Goal: Information Seeking & Learning: Learn about a topic

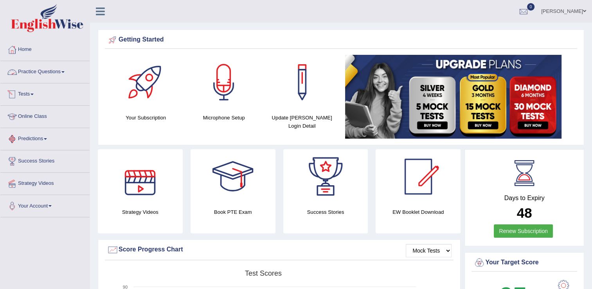
click at [47, 73] on link "Practice Questions" at bounding box center [44, 71] width 89 height 20
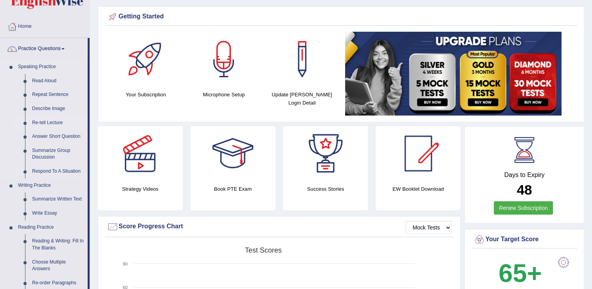
scroll to position [23, 0]
click at [35, 80] on link "Read Aloud" at bounding box center [58, 81] width 59 height 14
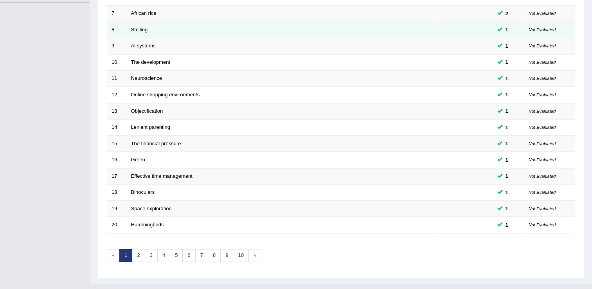
scroll to position [227, 0]
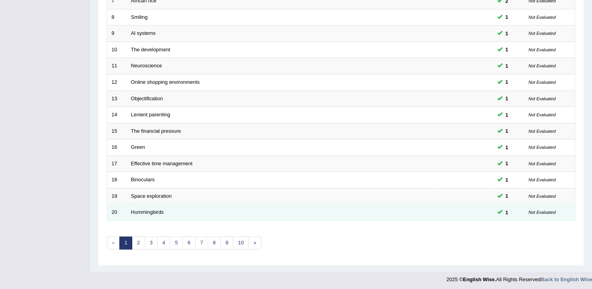
click at [180, 211] on td "Hummingbirds" at bounding box center [281, 212] width 308 height 16
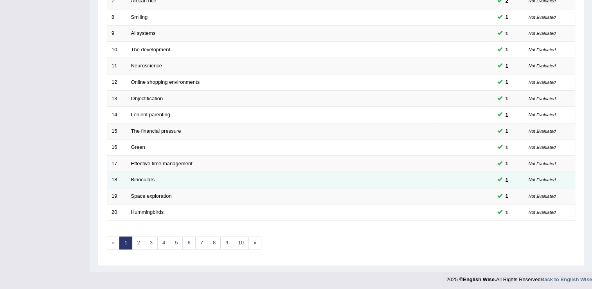
click at [183, 182] on td "Binoculars" at bounding box center [281, 180] width 308 height 16
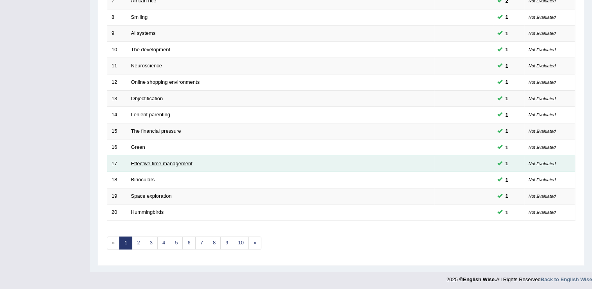
click at [180, 162] on link "Effective time management" at bounding box center [161, 163] width 61 height 6
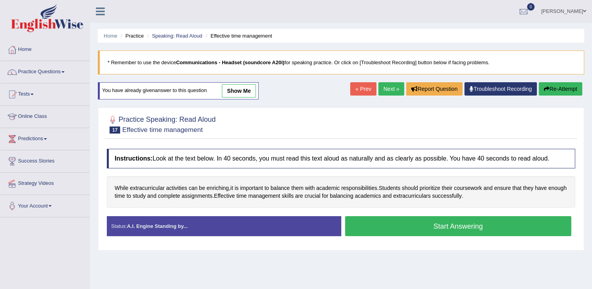
click at [401, 226] on button "Start Answering" at bounding box center [458, 226] width 227 height 20
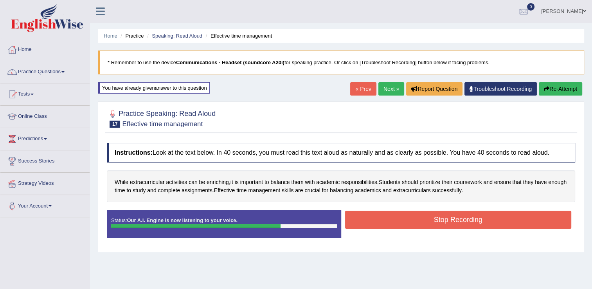
click at [473, 215] on button "Stop Recording" at bounding box center [458, 220] width 227 height 18
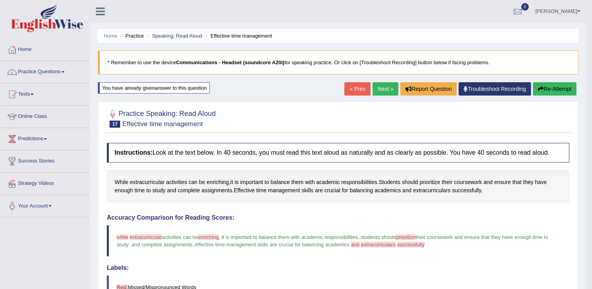
click at [387, 87] on link "Next »" at bounding box center [386, 88] width 26 height 13
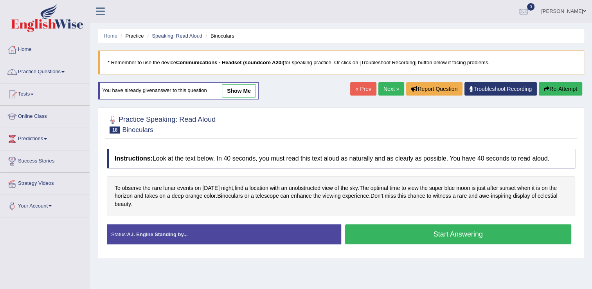
click at [384, 227] on button "Start Answering" at bounding box center [458, 234] width 227 height 20
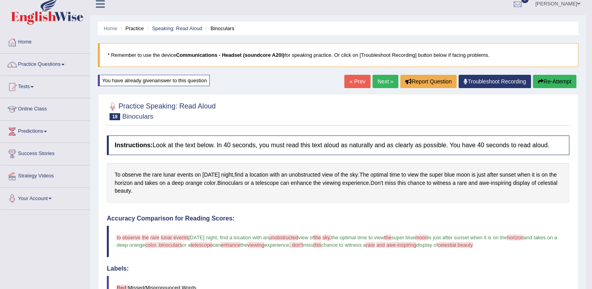
scroll to position [13, 0]
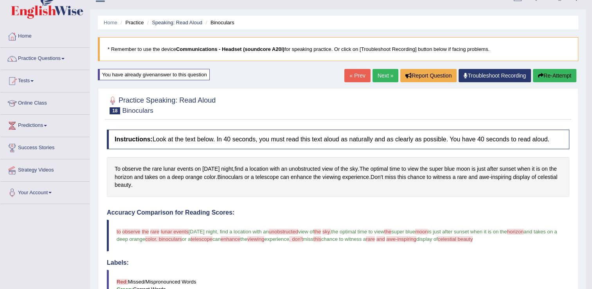
click at [381, 76] on link "Next »" at bounding box center [386, 75] width 26 height 13
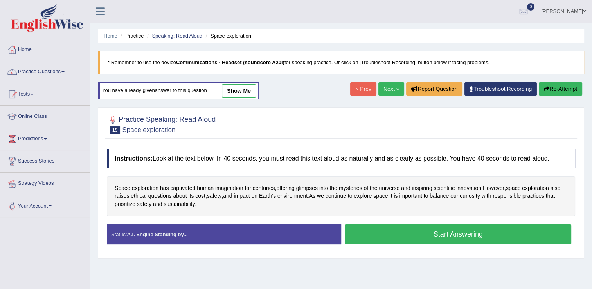
click at [388, 228] on button "Start Answering" at bounding box center [458, 234] width 227 height 20
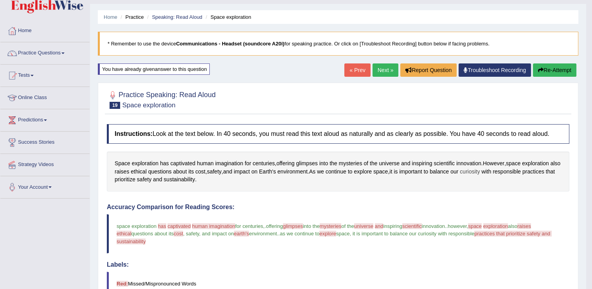
scroll to position [242, 0]
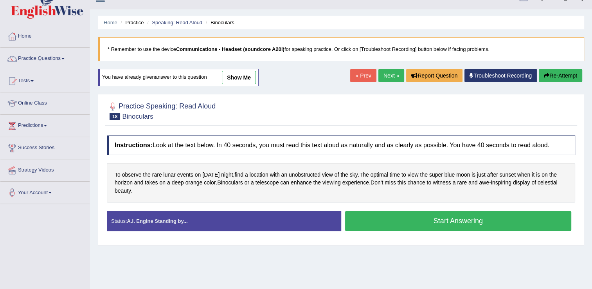
click at [463, 219] on button "Start Answering" at bounding box center [458, 221] width 227 height 20
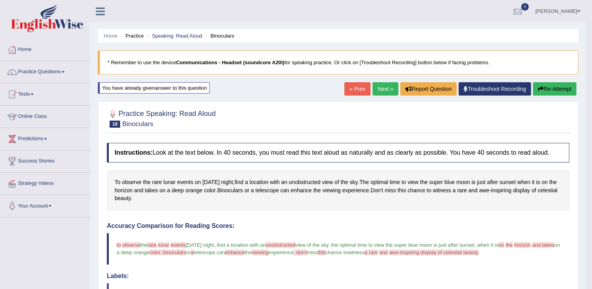
click at [384, 87] on link "Next »" at bounding box center [386, 88] width 26 height 13
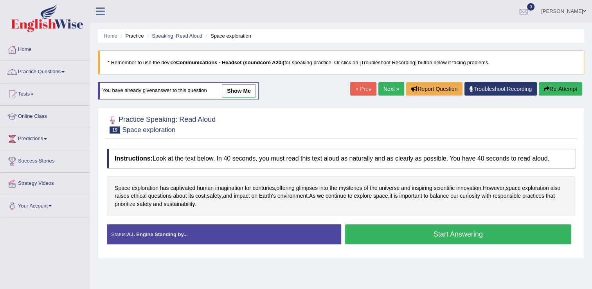
click at [438, 237] on button "Start Answering" at bounding box center [458, 234] width 227 height 20
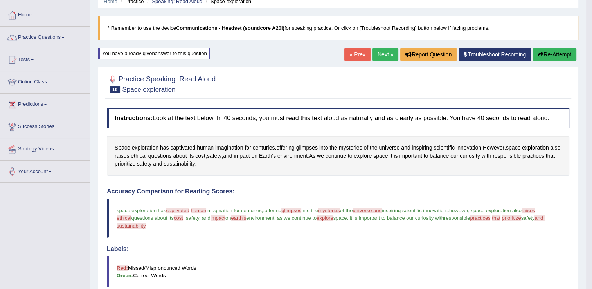
scroll to position [34, 0]
click at [385, 55] on link "Next »" at bounding box center [386, 54] width 26 height 13
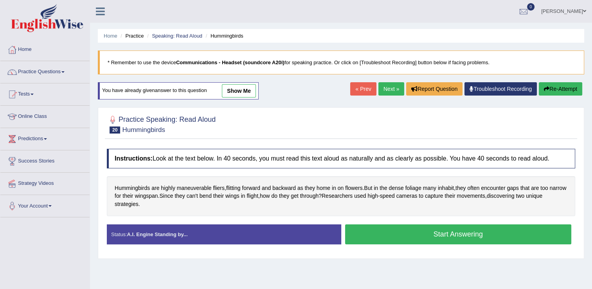
click at [445, 227] on button "Start Answering" at bounding box center [458, 234] width 227 height 20
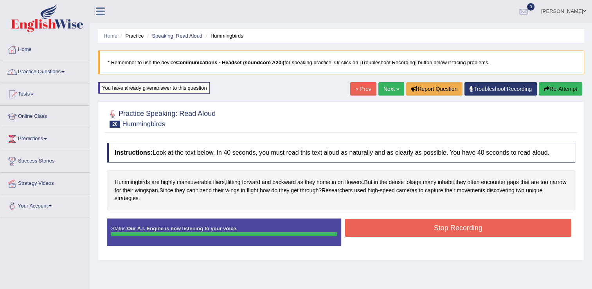
click at [437, 230] on div "Status: Our A.I. Engine is now listening to your voice. Start Answering Stop Re…" at bounding box center [341, 235] width 469 height 35
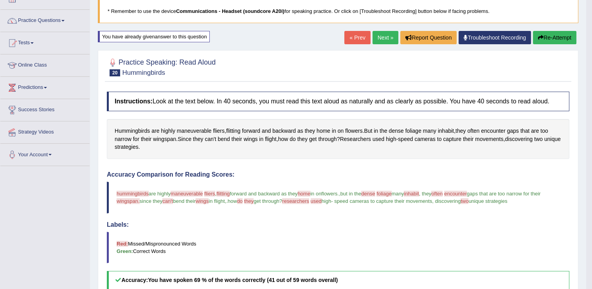
scroll to position [47, 0]
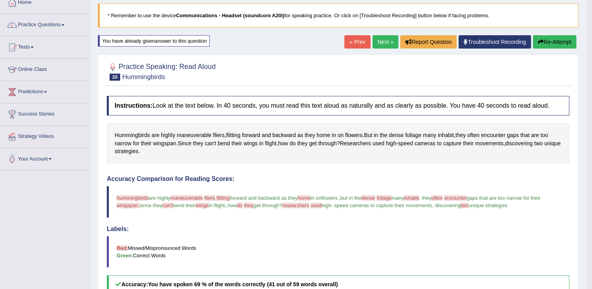
click at [376, 40] on link "Next »" at bounding box center [386, 41] width 26 height 13
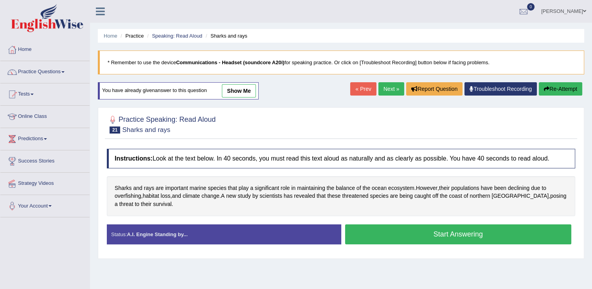
click at [393, 234] on button "Start Answering" at bounding box center [458, 234] width 227 height 20
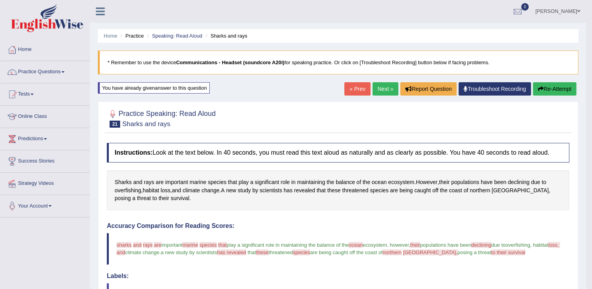
click at [387, 85] on link "Next »" at bounding box center [386, 88] width 26 height 13
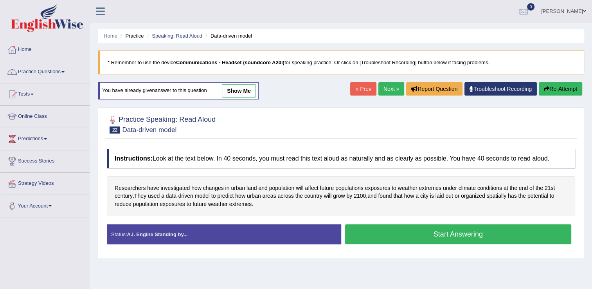
click at [434, 232] on button "Start Answering" at bounding box center [458, 234] width 227 height 20
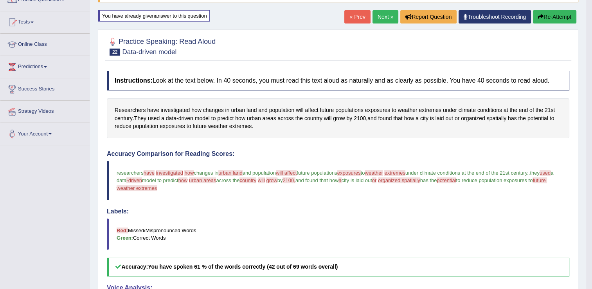
scroll to position [70, 0]
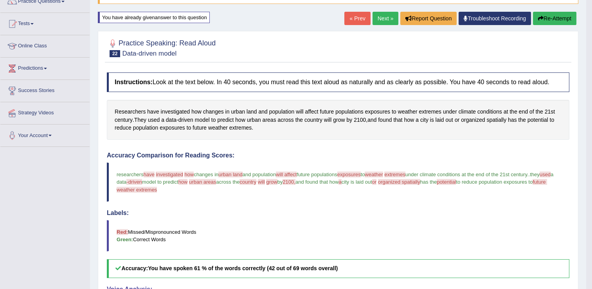
click at [554, 18] on button "Re-Attempt" at bounding box center [554, 18] width 43 height 13
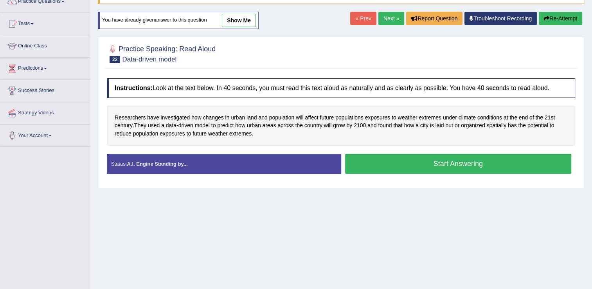
click at [422, 165] on button "Start Answering" at bounding box center [458, 164] width 227 height 20
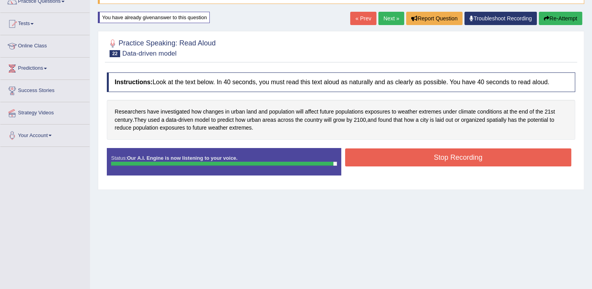
click at [424, 146] on div "Instructions: Look at the text below. In 40 seconds, you must read this text al…" at bounding box center [341, 126] width 472 height 117
click at [423, 151] on button "Stop Recording" at bounding box center [458, 157] width 227 height 18
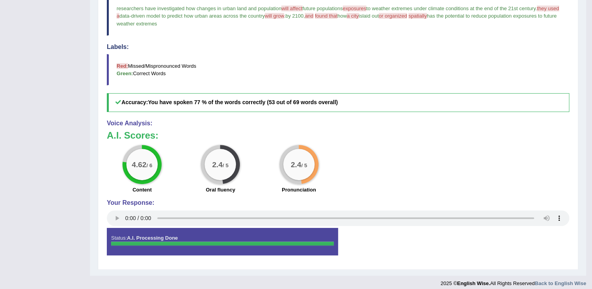
scroll to position [237, 0]
click at [263, 175] on div "2.4 / 5 Pronunciation" at bounding box center [299, 169] width 78 height 50
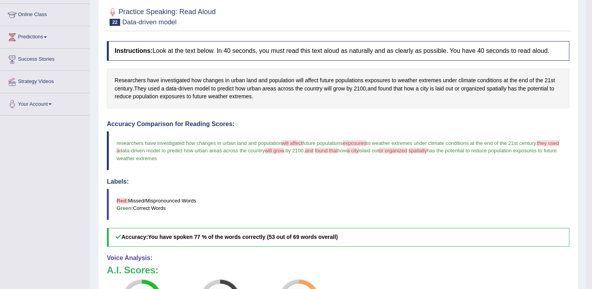
scroll to position [0, 0]
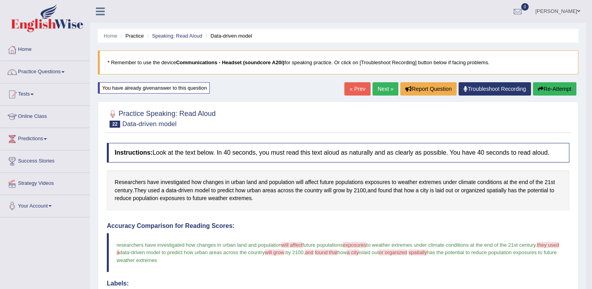
click at [386, 90] on link "Next »" at bounding box center [386, 88] width 26 height 13
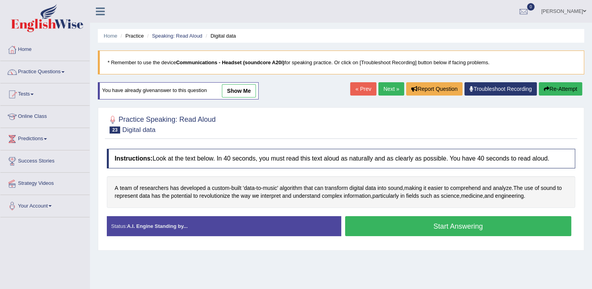
click at [454, 220] on button "Start Answering" at bounding box center [458, 226] width 227 height 20
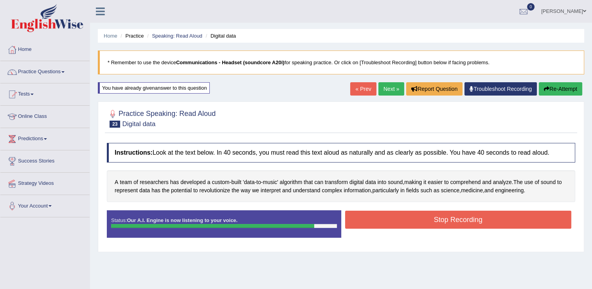
click at [378, 214] on button "Stop Recording" at bounding box center [458, 220] width 227 height 18
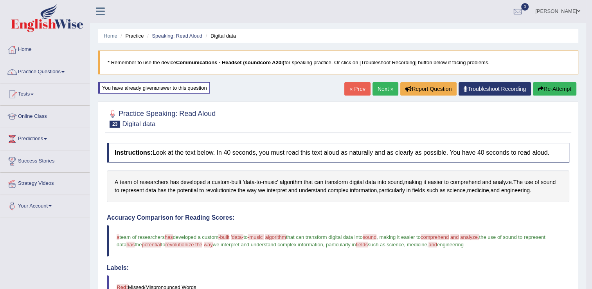
click at [381, 85] on link "Next »" at bounding box center [386, 88] width 26 height 13
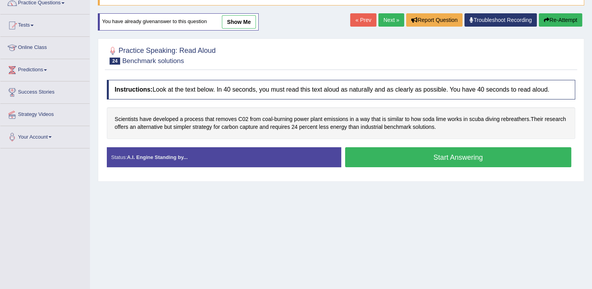
click at [408, 152] on button "Start Answering" at bounding box center [458, 157] width 227 height 20
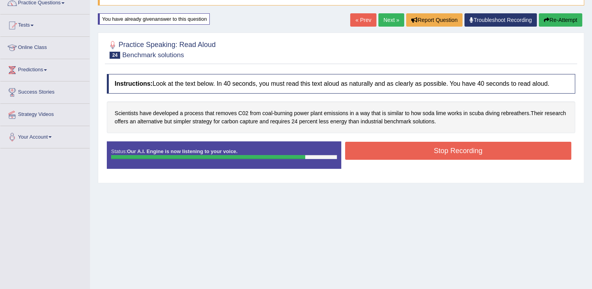
click at [427, 144] on button "Stop Recording" at bounding box center [458, 151] width 227 height 18
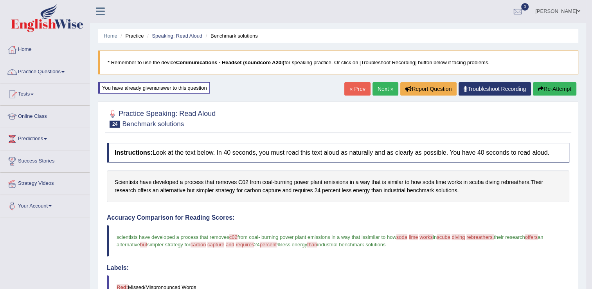
click at [380, 88] on link "Next »" at bounding box center [386, 88] width 26 height 13
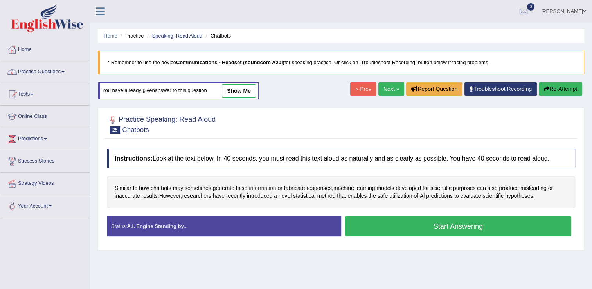
click at [256, 190] on span "information" at bounding box center [262, 188] width 27 height 8
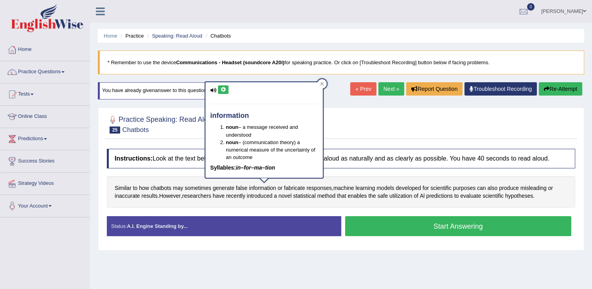
click at [395, 228] on button "Start Answering" at bounding box center [458, 226] width 227 height 20
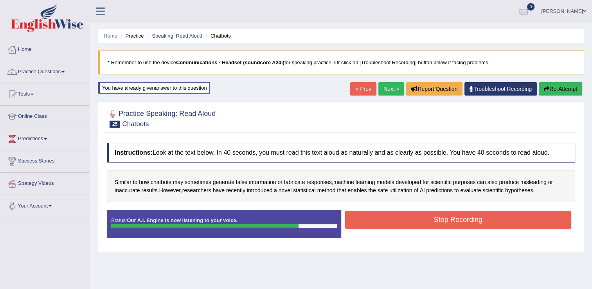
click at [491, 218] on button "Stop Recording" at bounding box center [458, 220] width 227 height 18
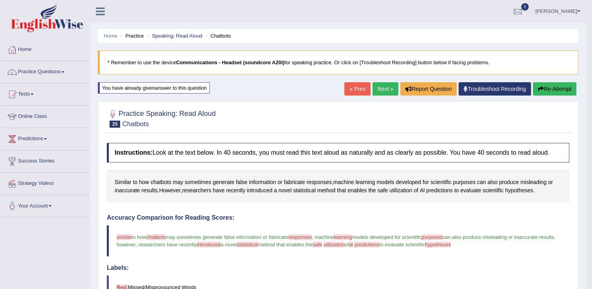
click at [388, 90] on link "Next »" at bounding box center [386, 88] width 26 height 13
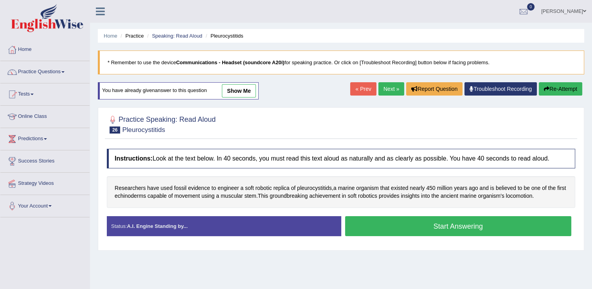
click at [397, 229] on button "Start Answering" at bounding box center [458, 226] width 227 height 20
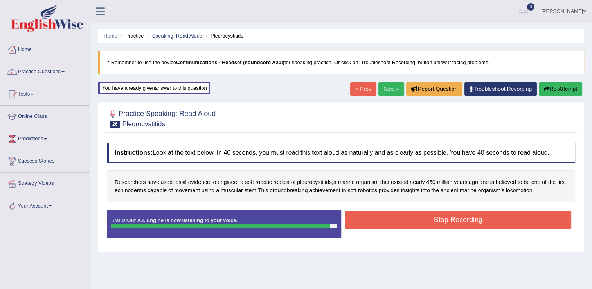
click at [472, 218] on button "Stop Recording" at bounding box center [458, 220] width 227 height 18
